Goal: Find specific page/section

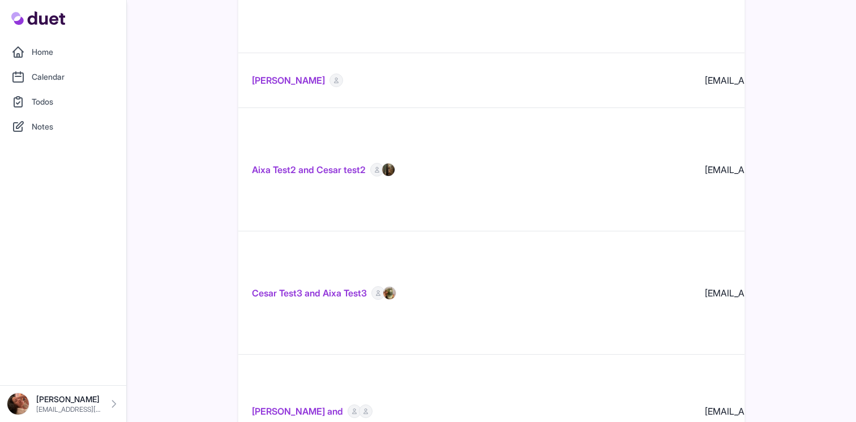
scroll to position [0, 1123]
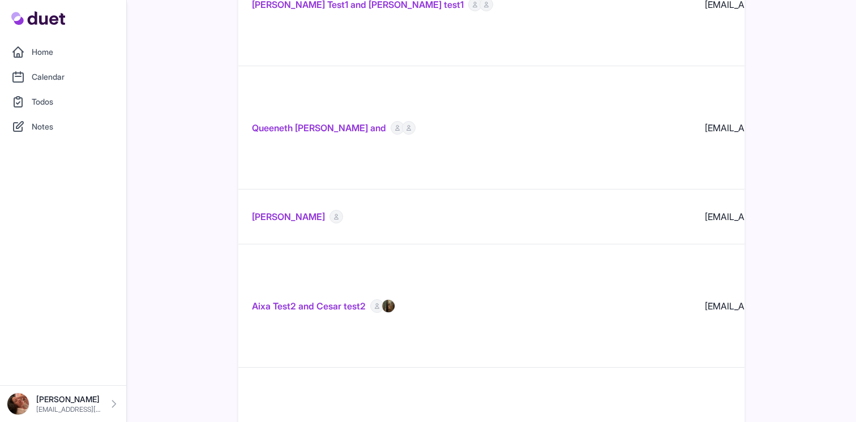
scroll to position [11455, 0]
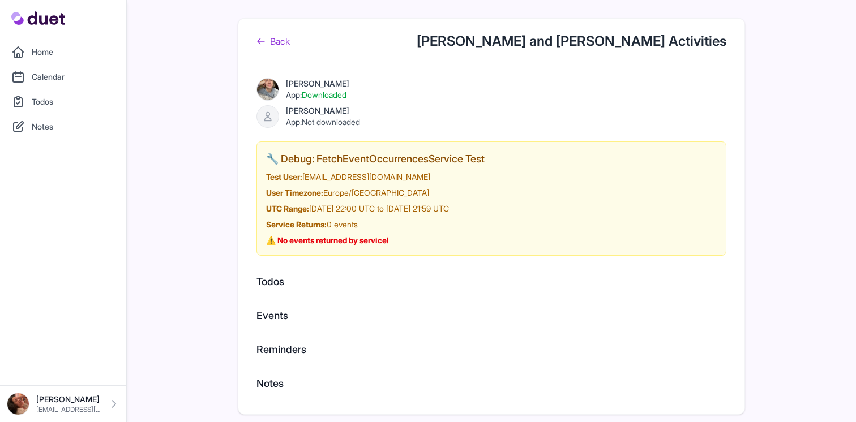
click at [279, 48] on link "Back" at bounding box center [272, 42] width 33 height 14
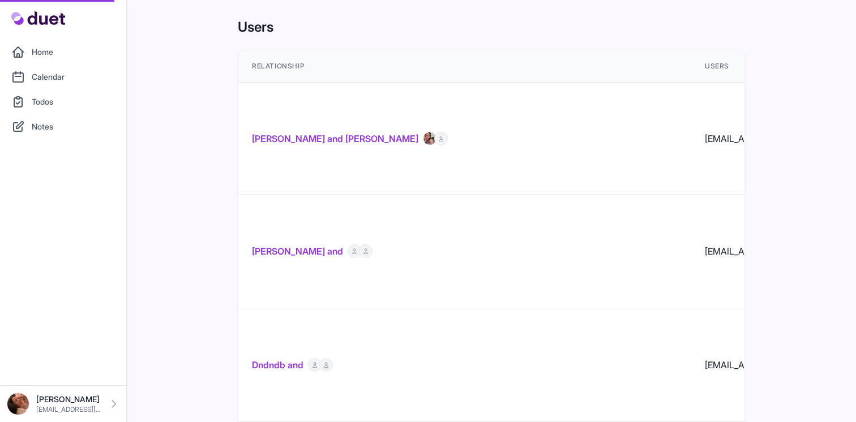
click at [341, 132] on link "[PERSON_NAME] and [PERSON_NAME]" at bounding box center [335, 139] width 166 height 14
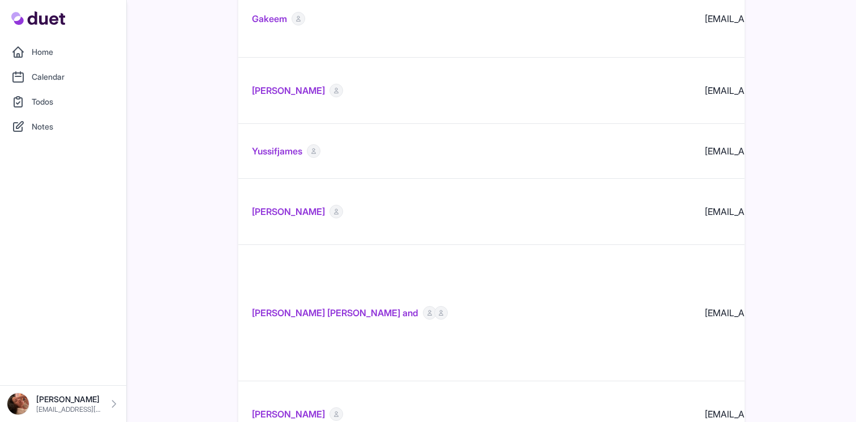
scroll to position [2529, 0]
